Goal: Transaction & Acquisition: Purchase product/service

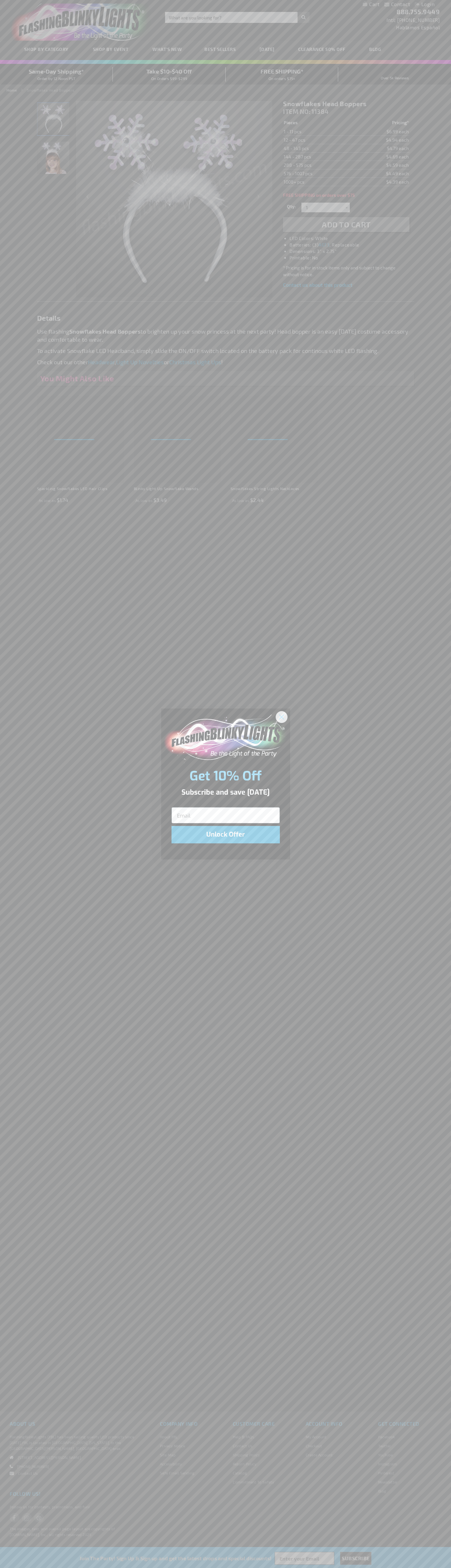
click at [282, 717] on icon "Close dialog" at bounding box center [281, 717] width 4 height 4
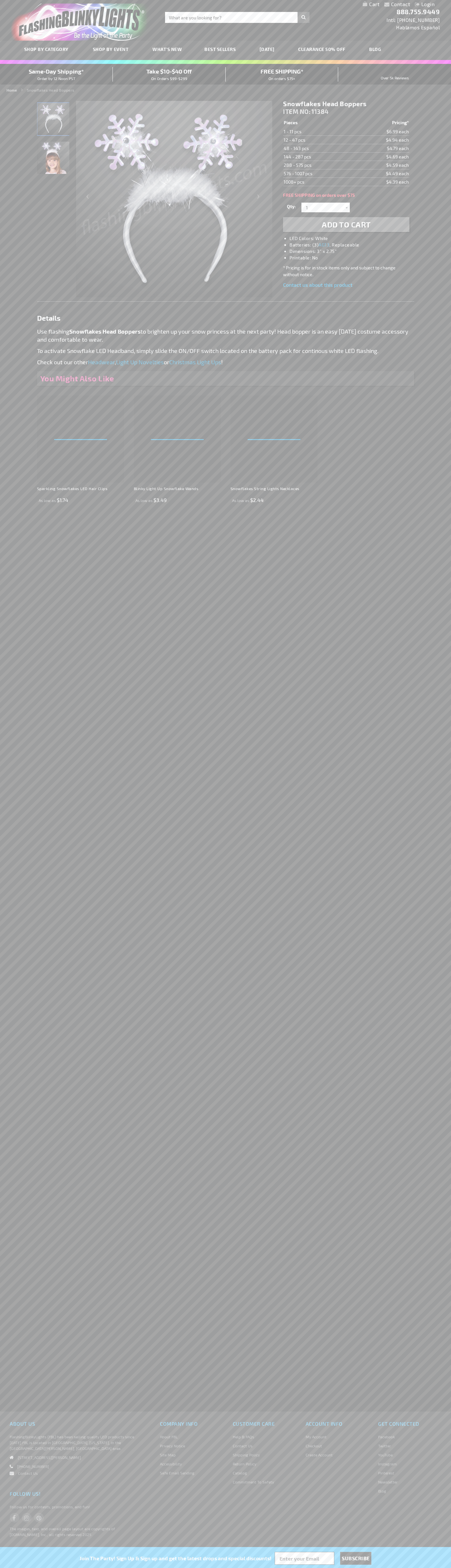
click at [353, 238] on li "LED Colors: White" at bounding box center [352, 238] width 126 height 7
click at [346, 225] on span "Add to Cart" at bounding box center [346, 224] width 49 height 10
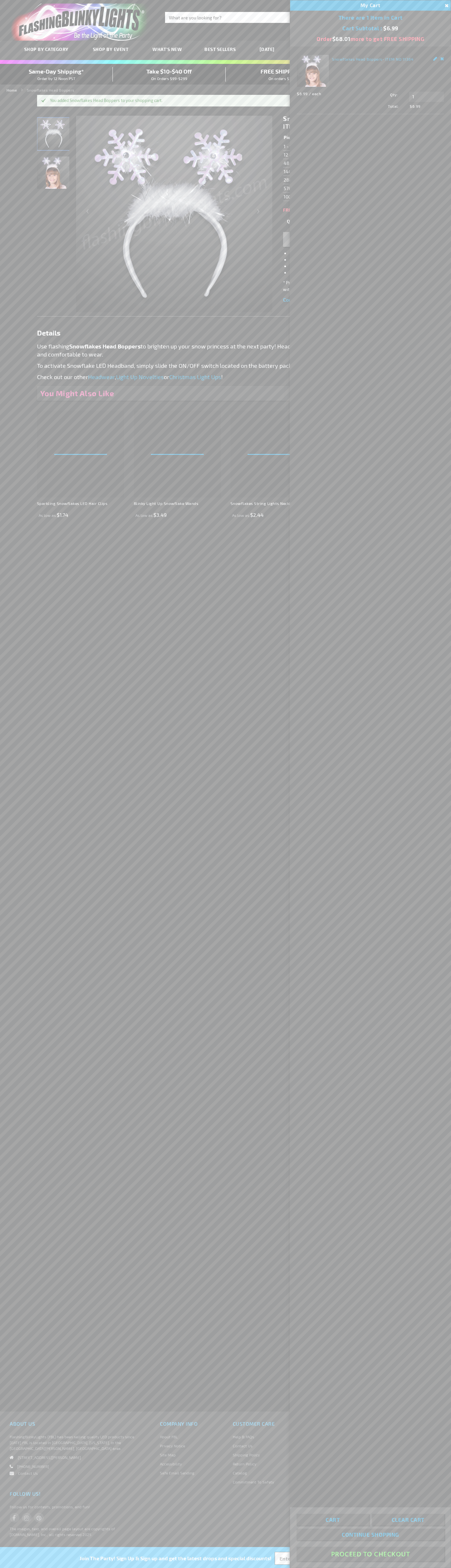
click at [371, 1555] on button "Proceed To Checkout" at bounding box center [371, 1554] width 147 height 14
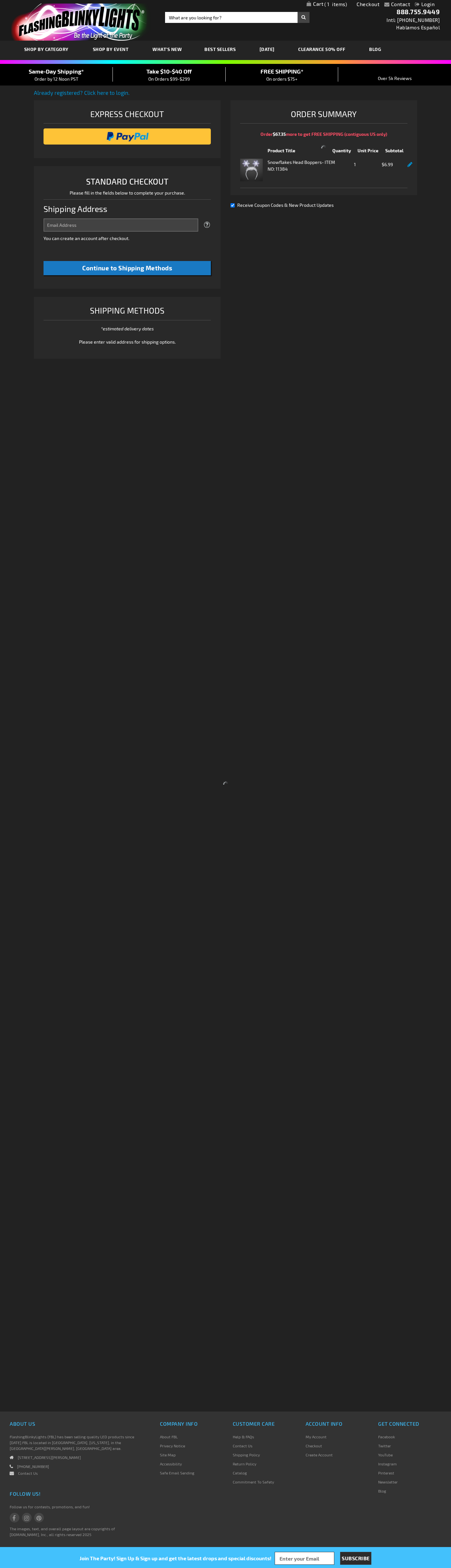
select select "US"
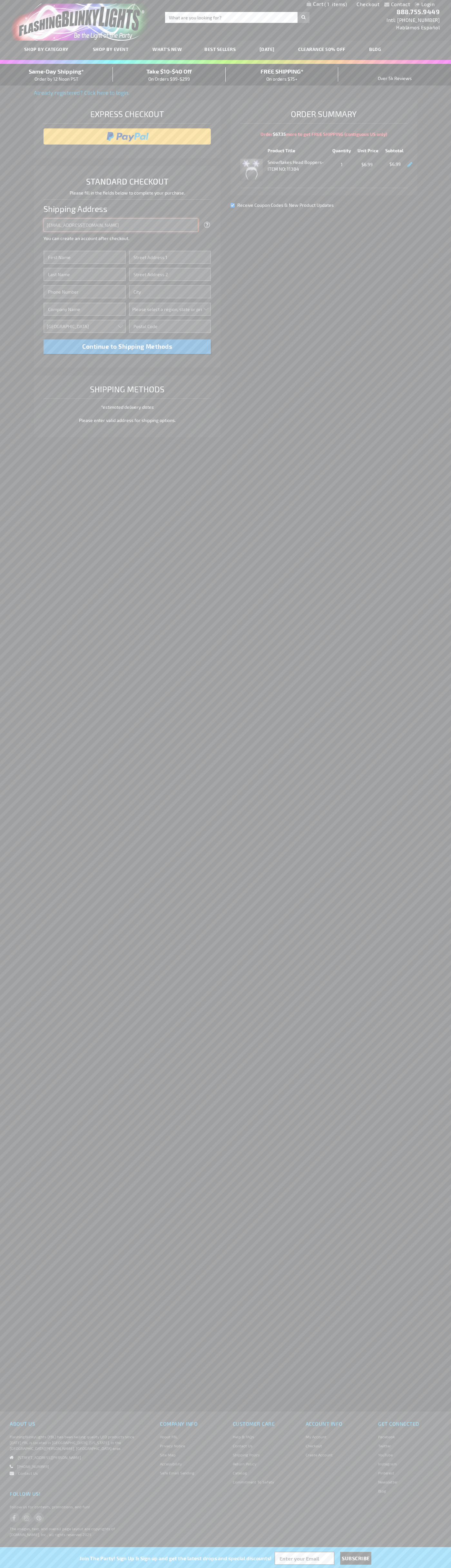
type input "[EMAIL_ADDRESS][DOMAIN_NAME]"
type input "[PERSON_NAME]"
type input "[STREET_ADDRESS]"
type input "First floor"
type input "boulder"
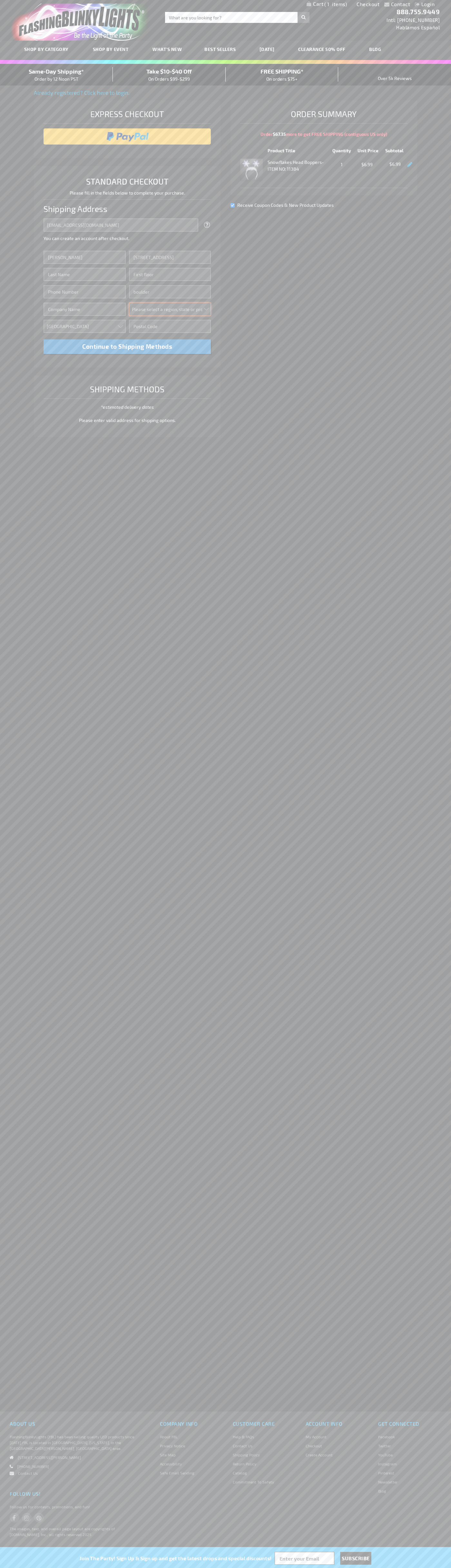
select select "13"
type input "80302"
type input "[PERSON_NAME]"
type input "6502530000"
type input "[PERSON_NAME]"
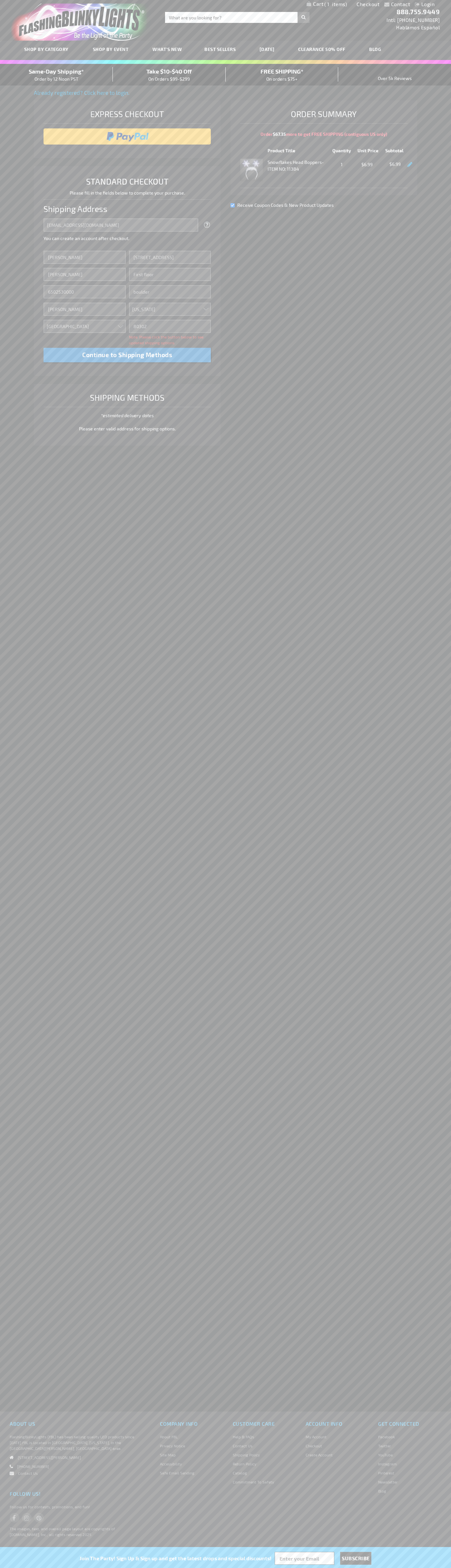
click at [57, 75] on div "Same-Day Shipping* Order by 12 Noon PST" at bounding box center [57, 74] width 113 height 15
click at [127, 136] on input "image" at bounding box center [127, 136] width 161 height 13
